Goal: Navigation & Orientation: Go to known website

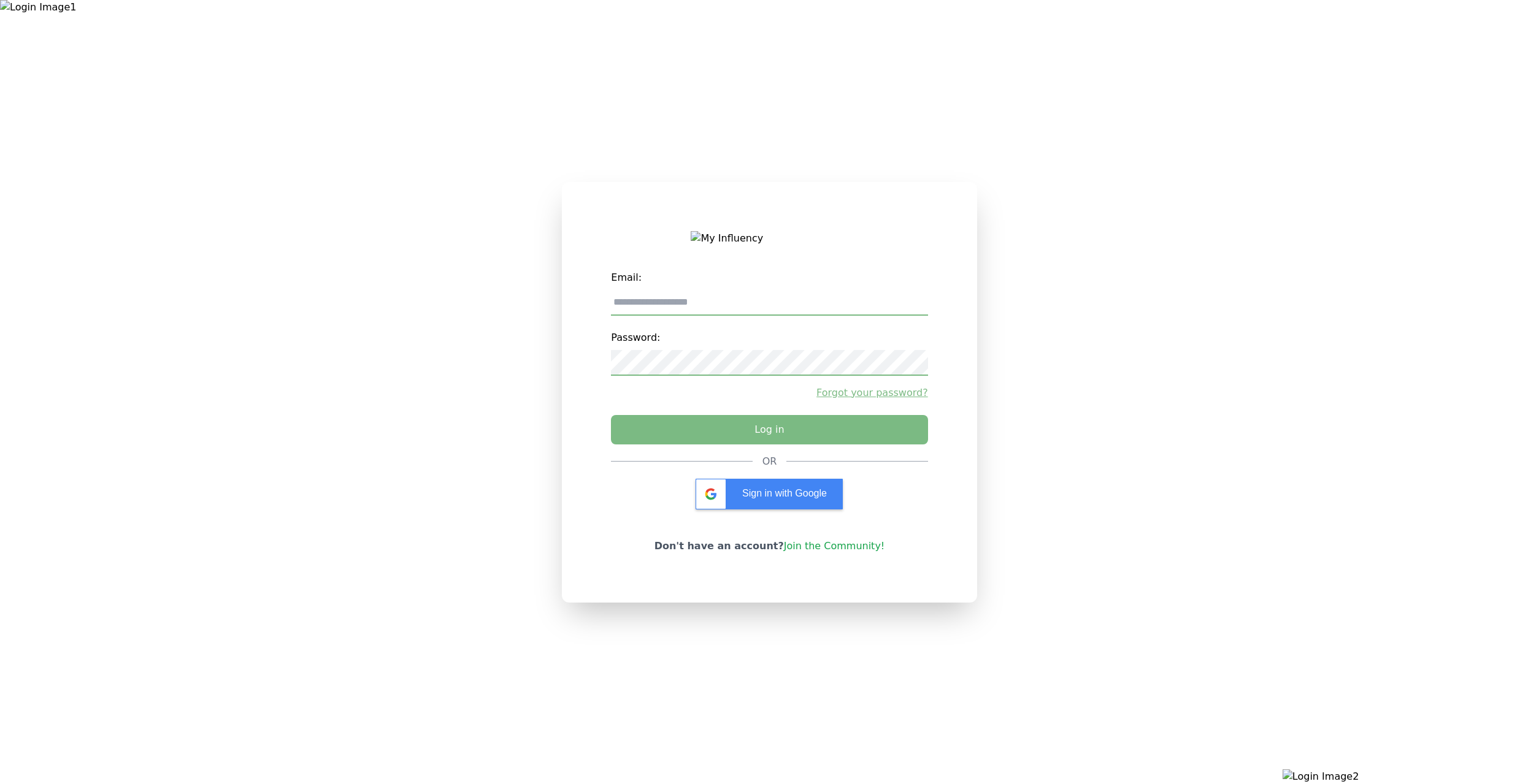
click at [833, 552] on link "Join the Community!" at bounding box center [834, 545] width 101 height 12
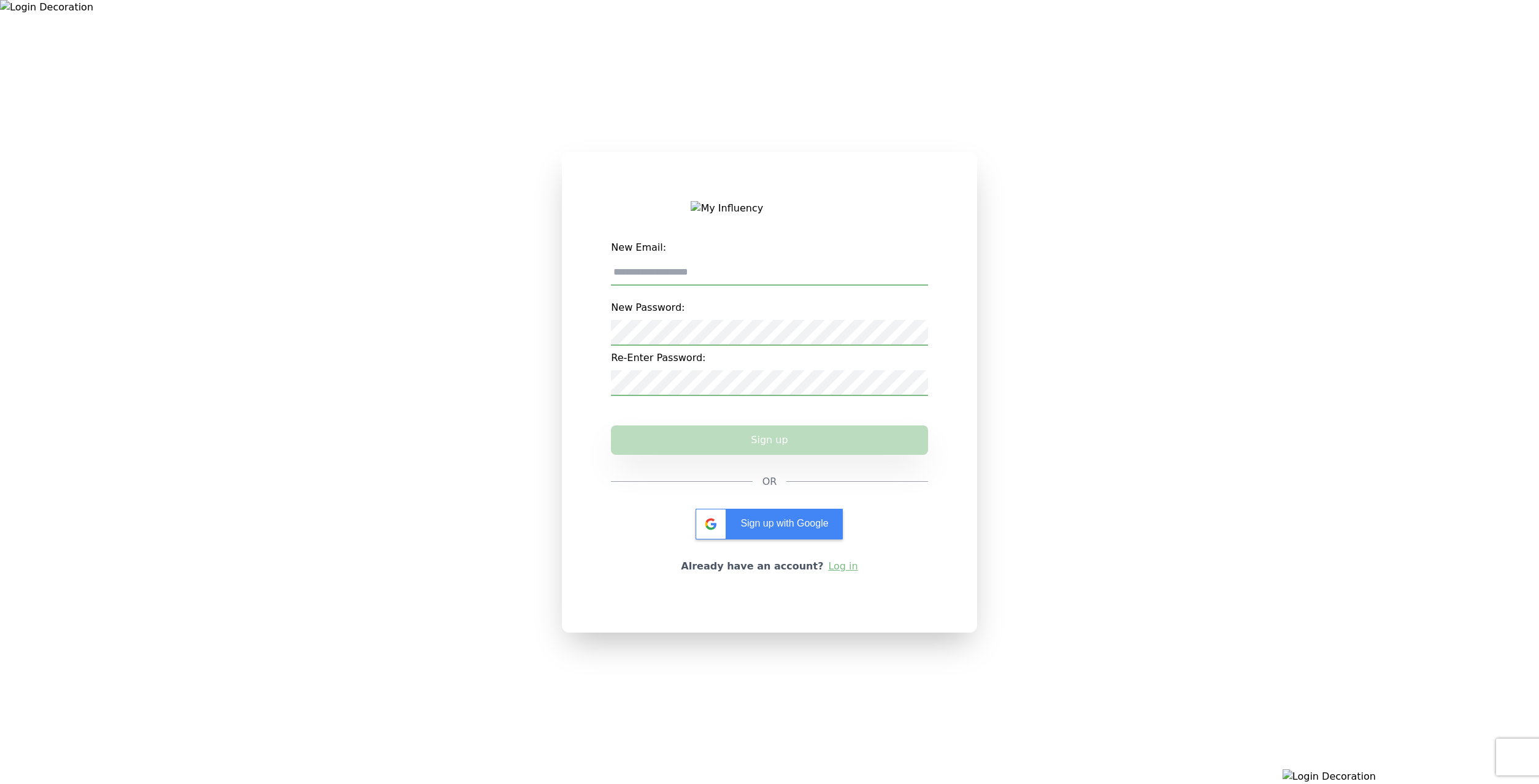
click at [840, 574] on link "Log in" at bounding box center [842, 566] width 30 height 15
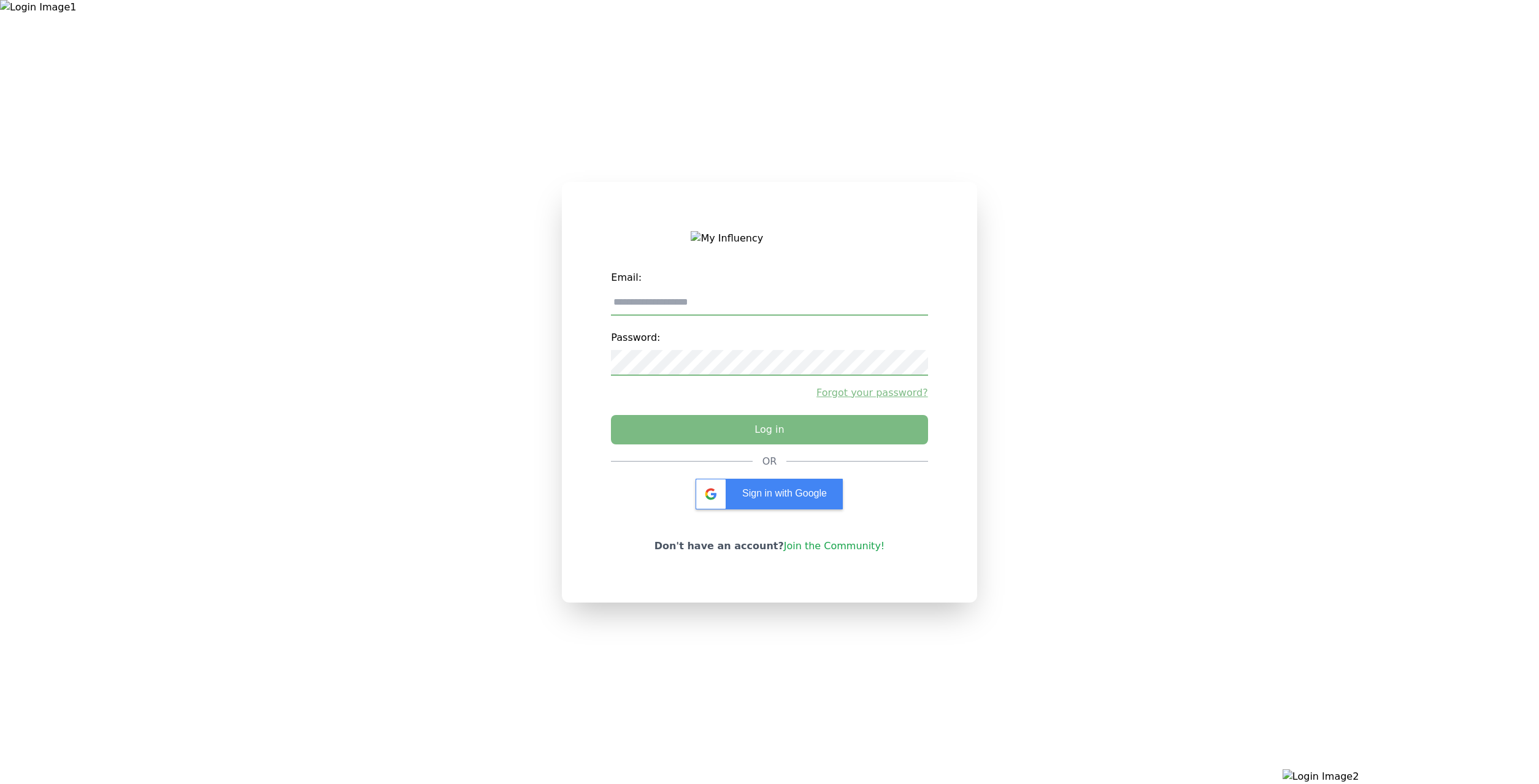
click at [865, 549] on link "Join the Community!" at bounding box center [834, 545] width 101 height 12
click at [546, 761] on div "Email: Password: Forgot your password? Log in OR Sign in with Google Don't have…" at bounding box center [769, 392] width 1539 height 784
click at [867, 541] on div "Email: Password: Forgot your password? Log in OR Sign in with Google Don't have…" at bounding box center [768, 392] width 414 height 420
click at [870, 548] on link "Join the Community!" at bounding box center [834, 545] width 101 height 12
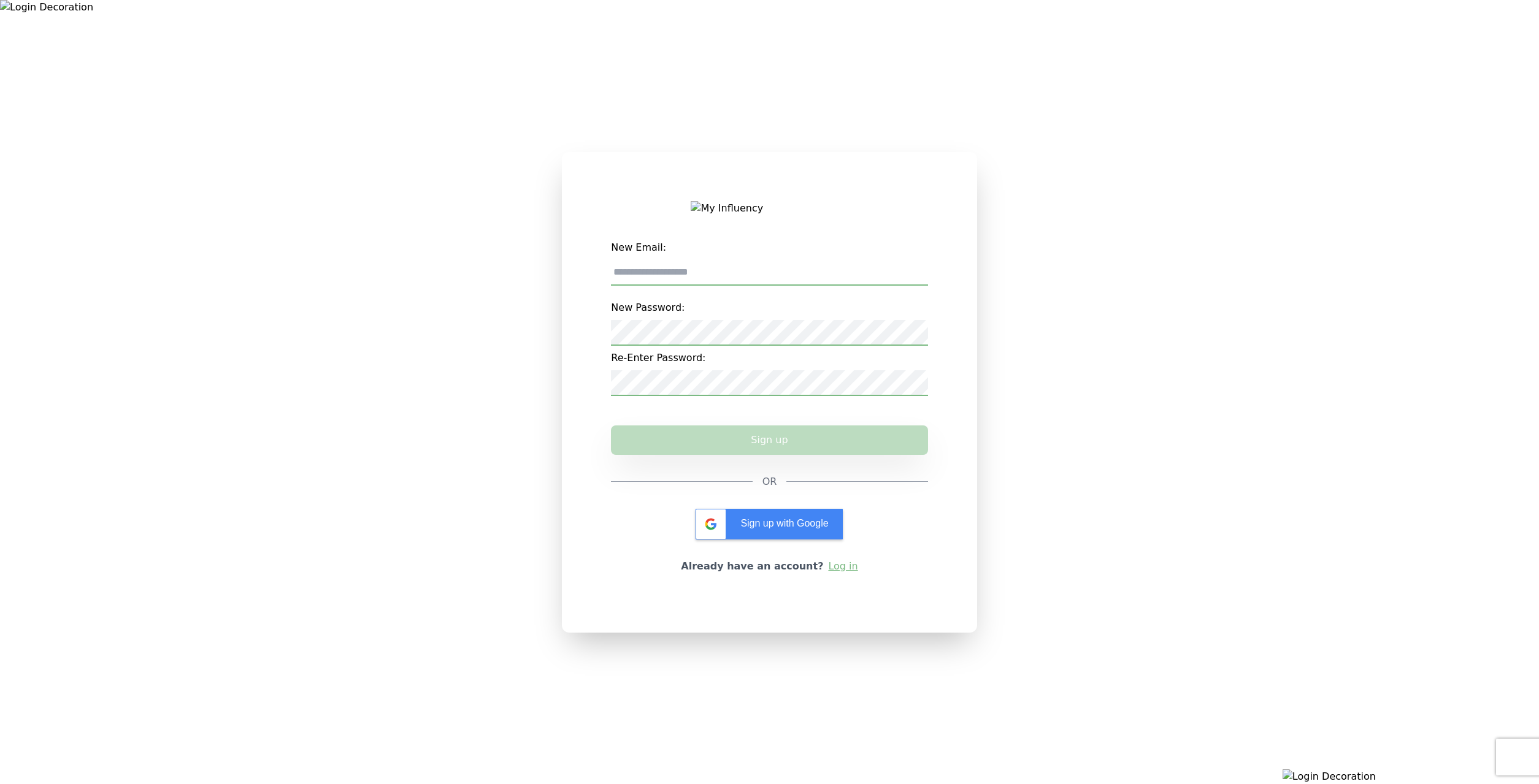
click at [828, 571] on link "Log in" at bounding box center [842, 566] width 30 height 15
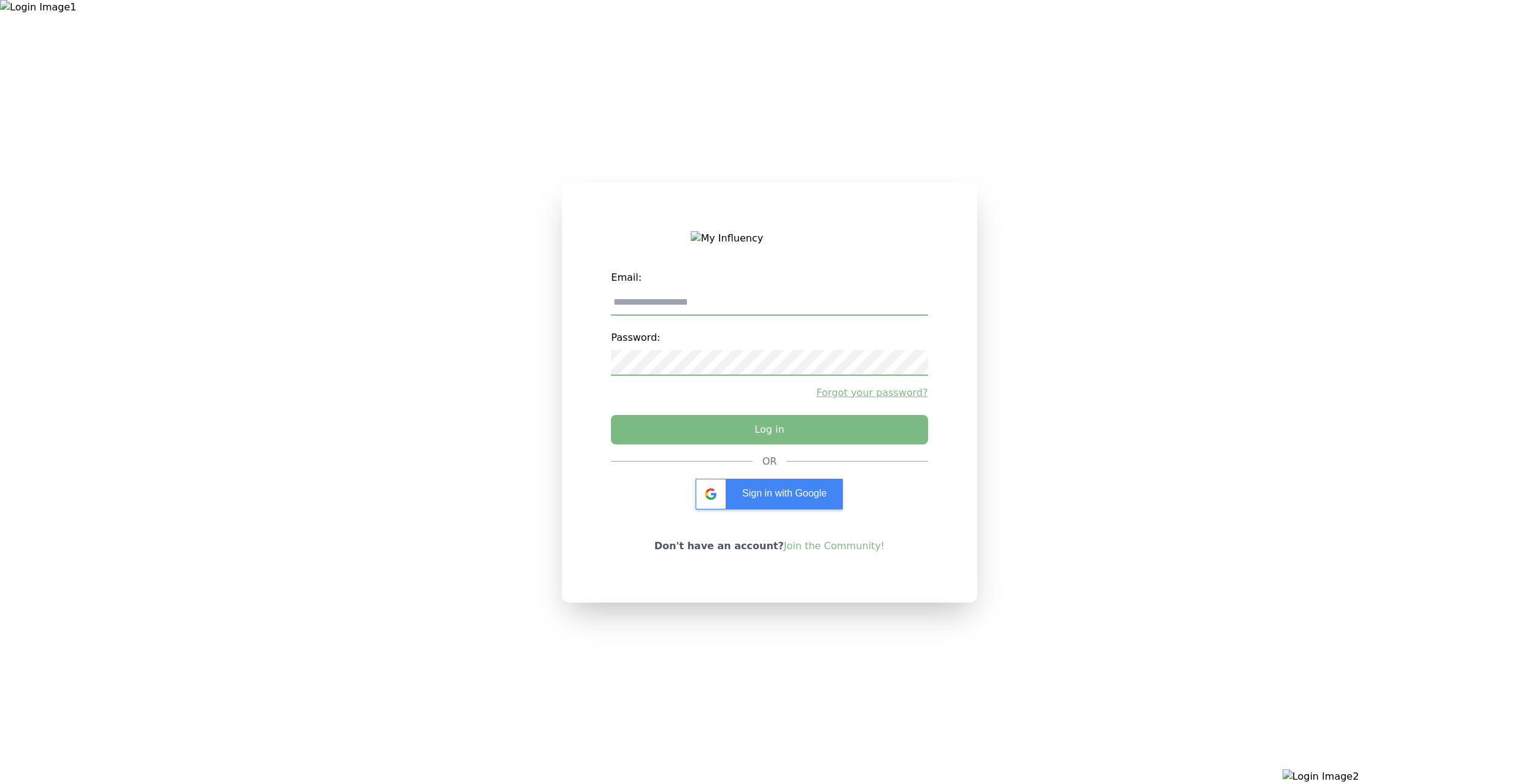
click at [889, 397] on link "Forgot your password?" at bounding box center [769, 393] width 317 height 15
